Goal: Transaction & Acquisition: Purchase product/service

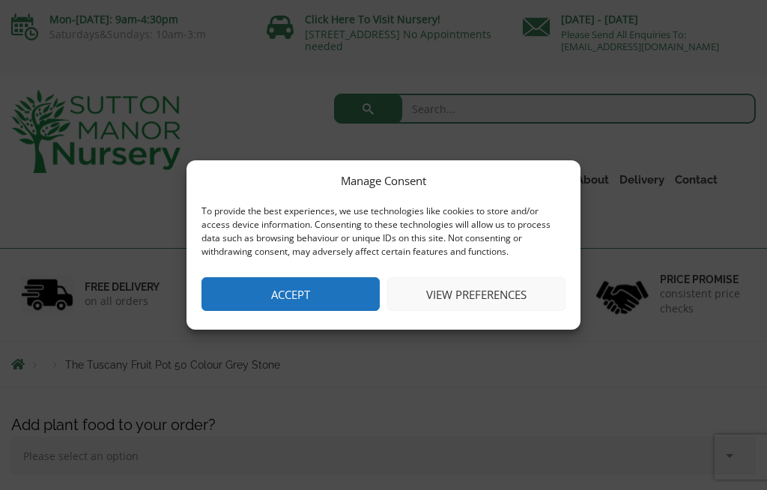
click at [321, 282] on button "Accept" at bounding box center [290, 294] width 178 height 34
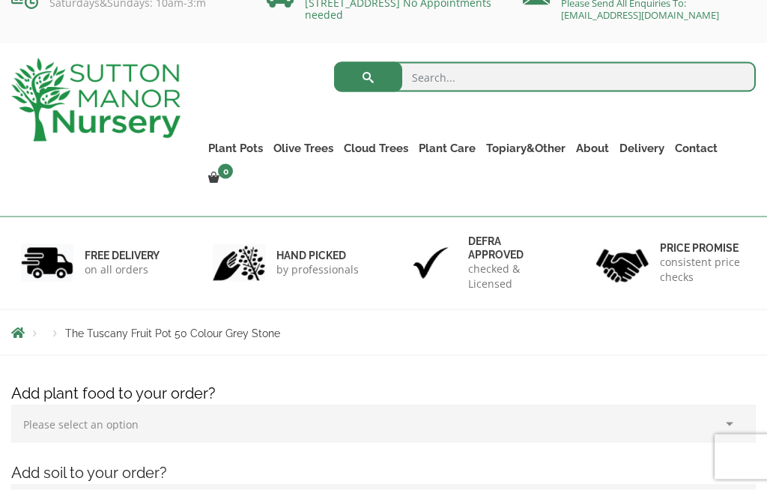
scroll to position [31, 0]
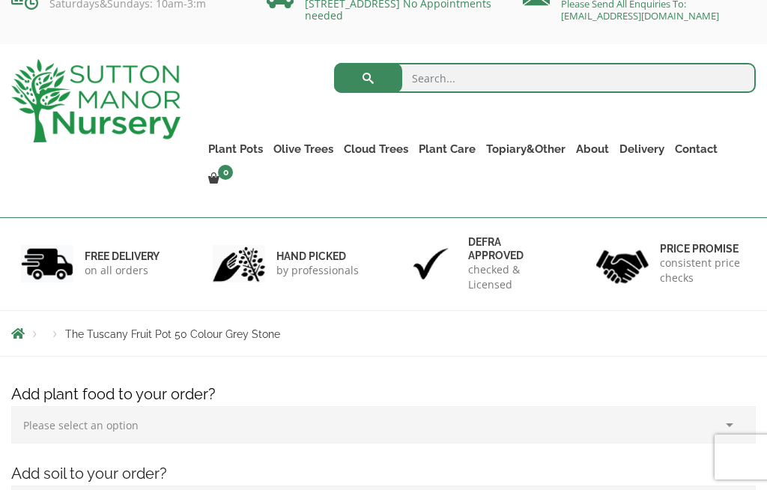
click at [254, 150] on link "Plant Pots" at bounding box center [235, 149] width 65 height 21
click at [0, 0] on link "Vietnamese Terracotta" at bounding box center [0, 0] width 0 height 0
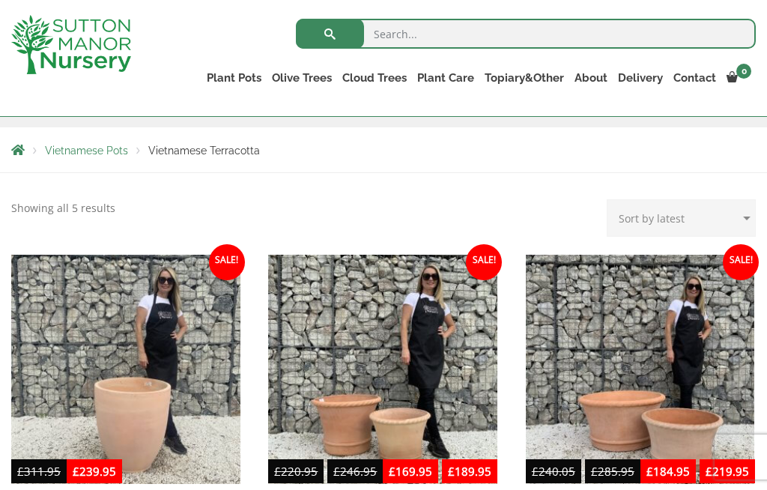
scroll to position [224, 0]
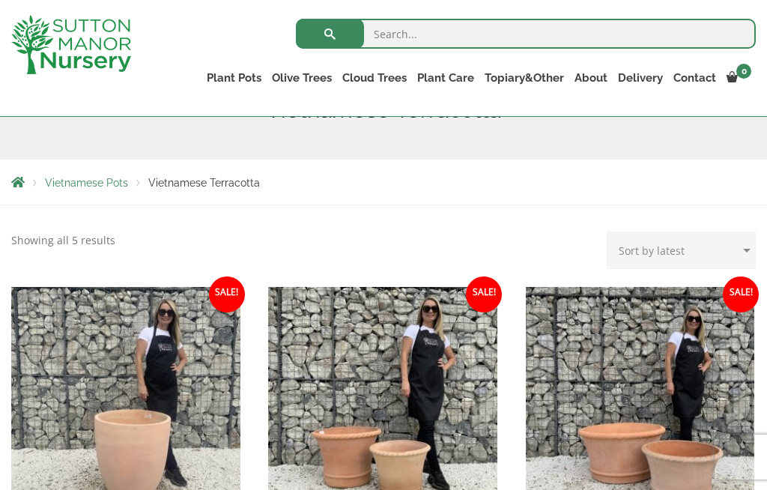
click at [0, 0] on link "Big Bell Pots" at bounding box center [0, 0] width 0 height 0
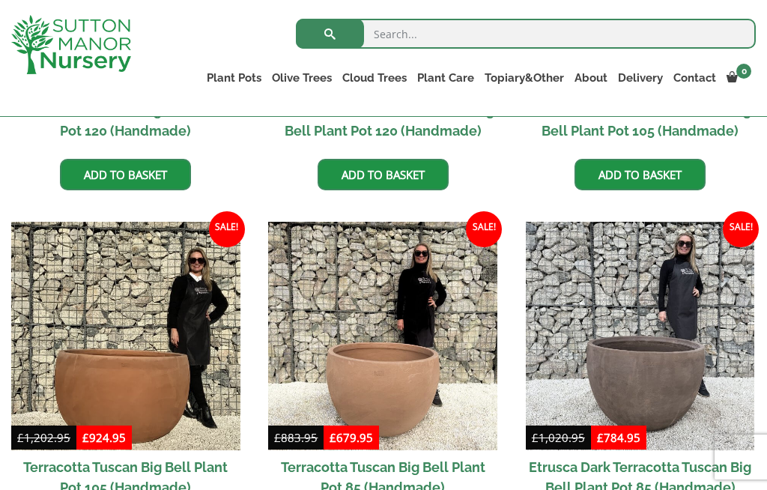
scroll to position [646, 0]
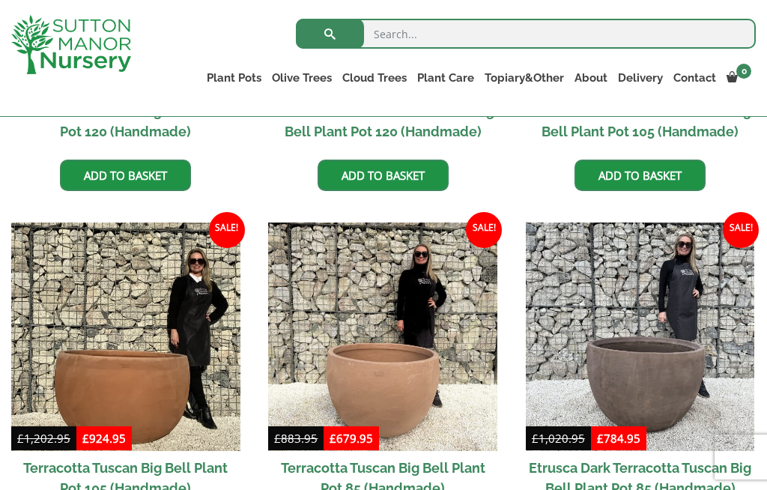
click at [0, 0] on link "The Atlantis Pots" at bounding box center [0, 0] width 0 height 0
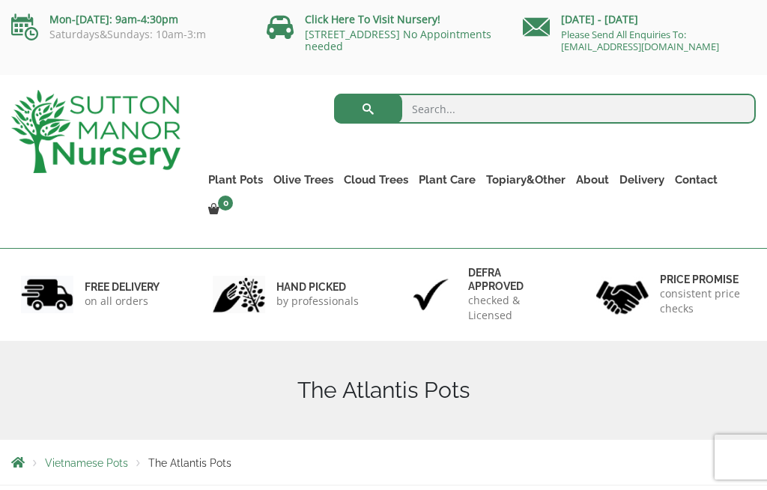
click at [0, 0] on link "The Old Stone Pots" at bounding box center [0, 0] width 0 height 0
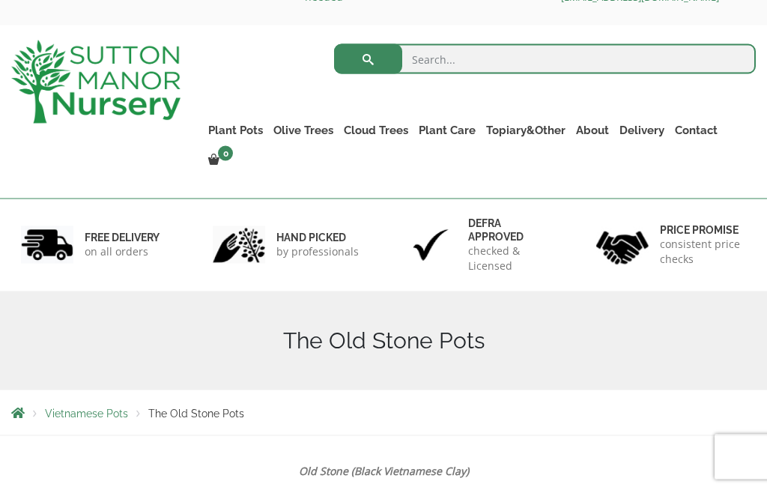
scroll to position [50, 0]
click at [256, 127] on link "Plant Pots" at bounding box center [235, 129] width 65 height 21
click at [0, 0] on link "Fibre Clay Pots" at bounding box center [0, 0] width 0 height 0
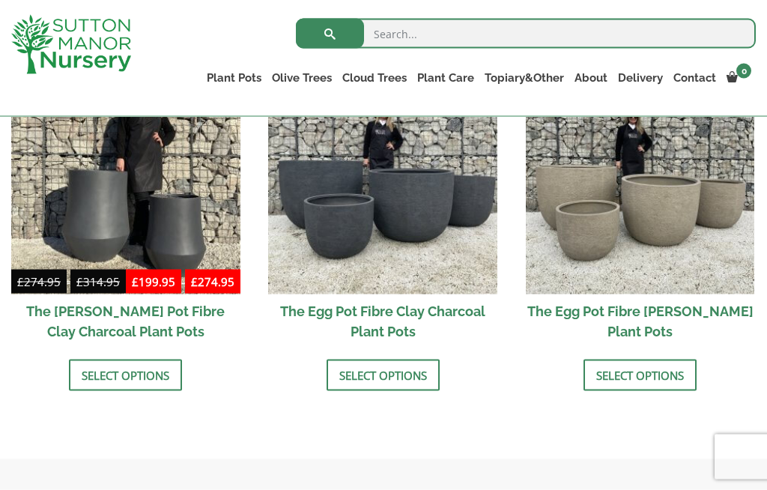
scroll to position [548, 0]
click at [635, 374] on link "Select options" at bounding box center [639, 374] width 113 height 31
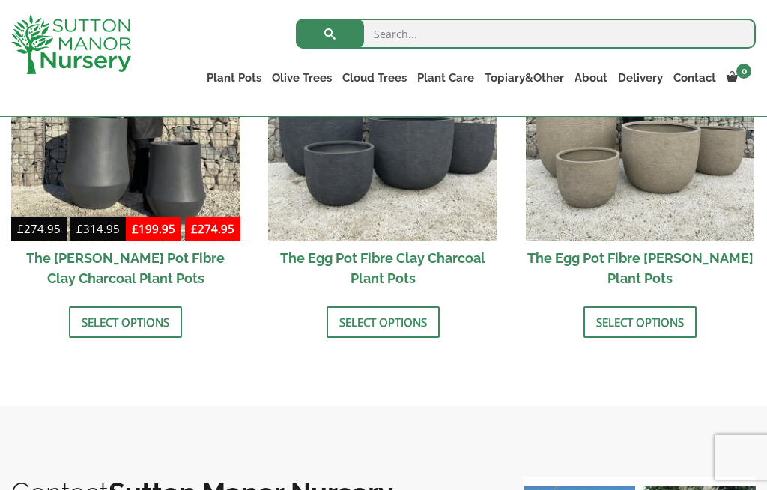
scroll to position [599, 0]
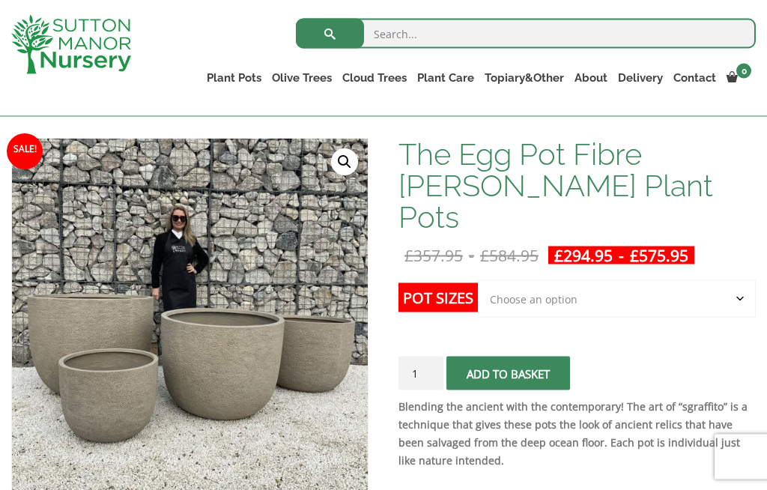
scroll to position [219, 0]
click at [737, 279] on select "Choose an option Click here to buy the 5th To Largest Pot In The Picture Click …" at bounding box center [617, 297] width 278 height 37
select select "Click here to buy the 3rd To Largest Pot In The Picture"
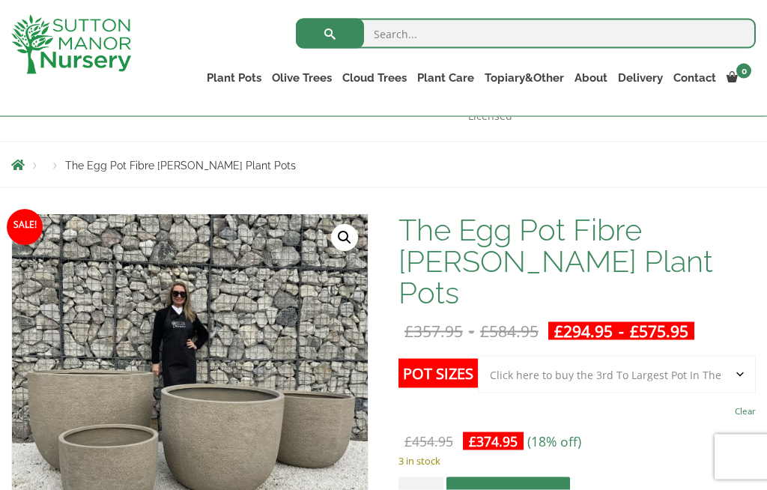
scroll to position [0, 0]
